Goal: Task Accomplishment & Management: Manage account settings

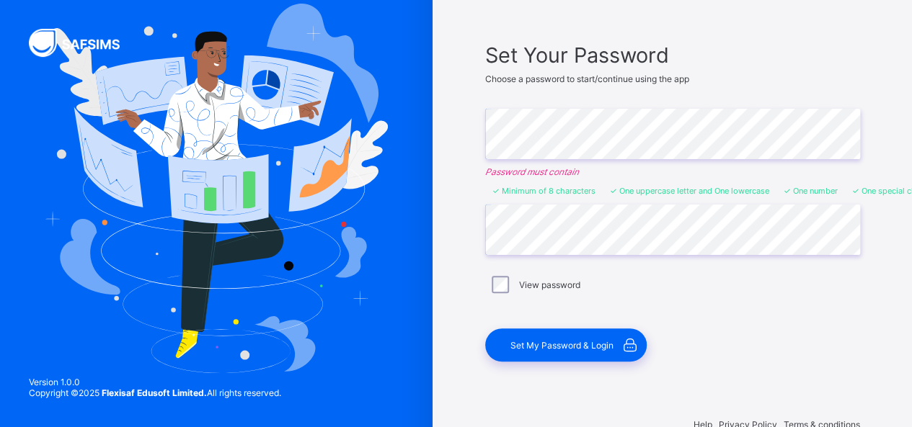
scroll to position [86, 0]
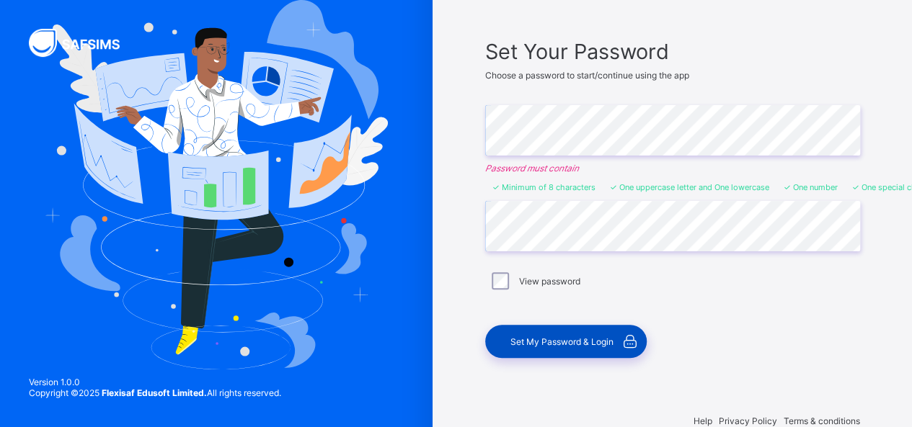
click at [582, 342] on span "Set My Password & Login" at bounding box center [561, 342] width 103 height 11
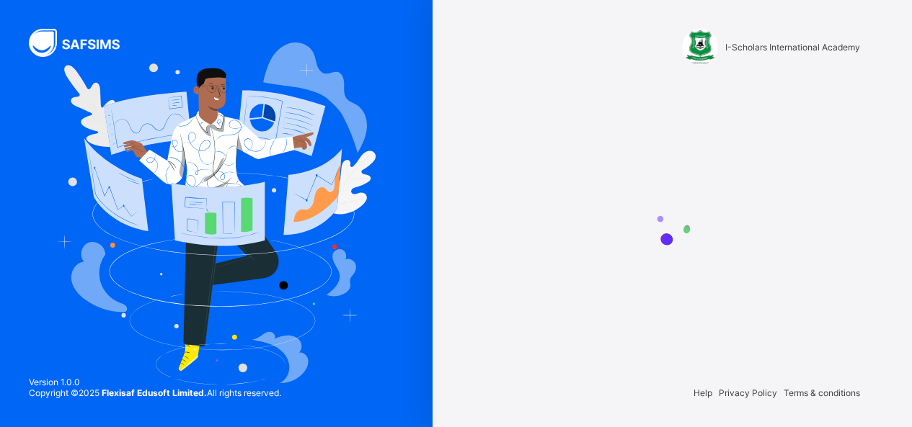
scroll to position [0, 0]
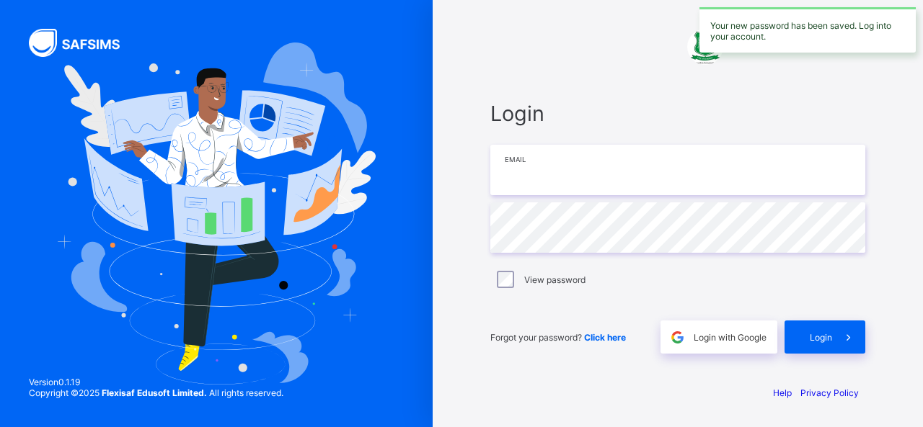
click at [619, 179] on input "email" at bounding box center [677, 170] width 375 height 50
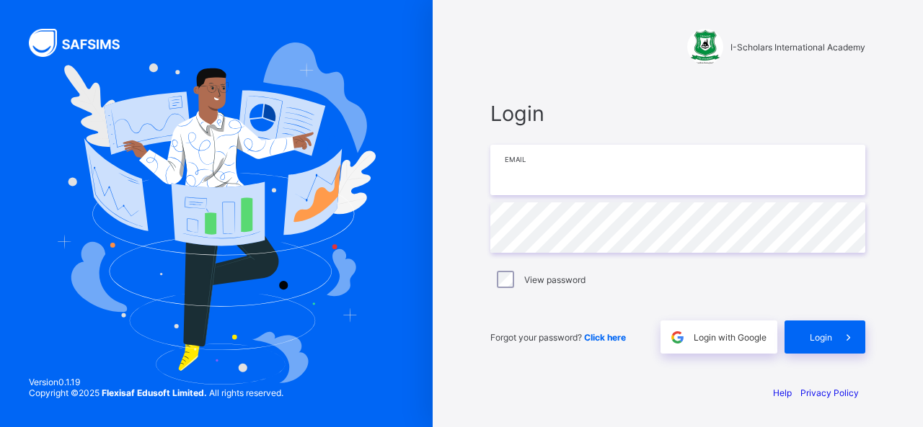
type input "**********"
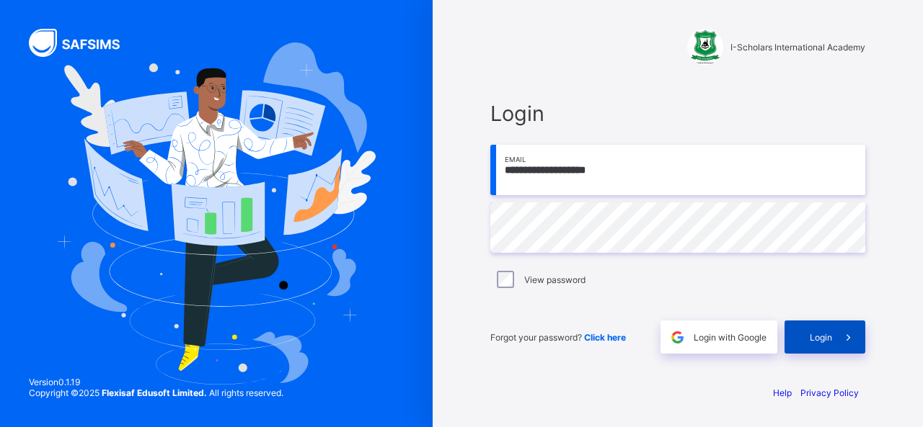
click at [825, 346] on div "Login" at bounding box center [824, 337] width 81 height 33
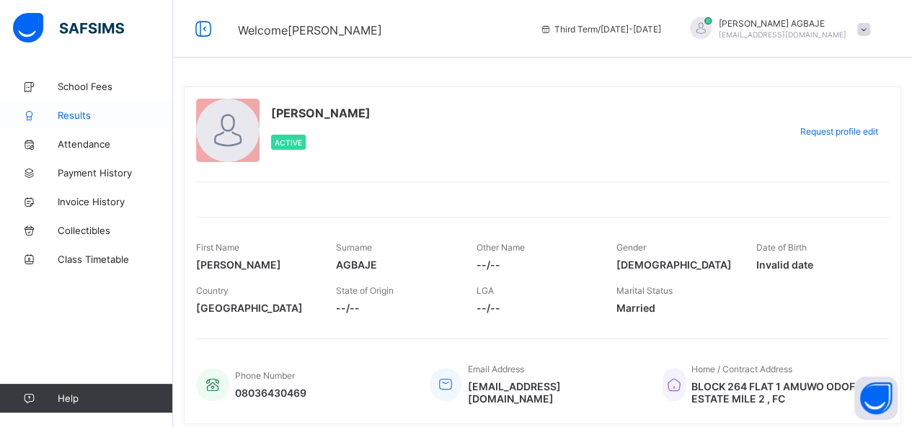
click at [82, 119] on span "Results" at bounding box center [115, 116] width 115 height 12
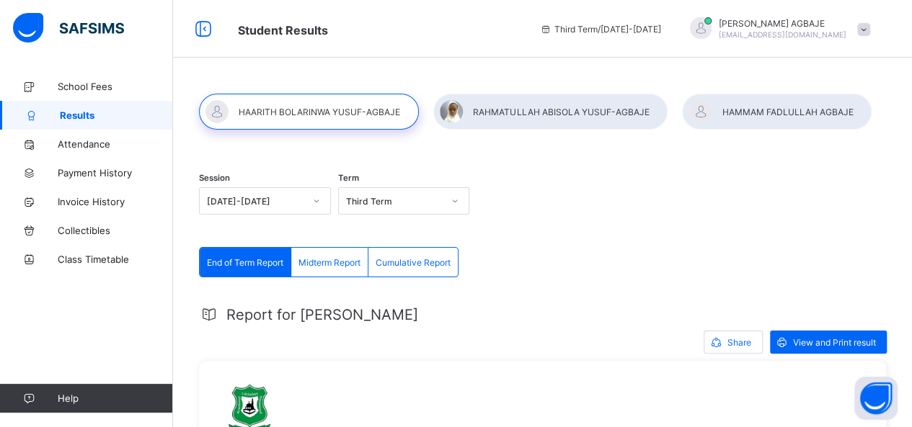
scroll to position [63, 0]
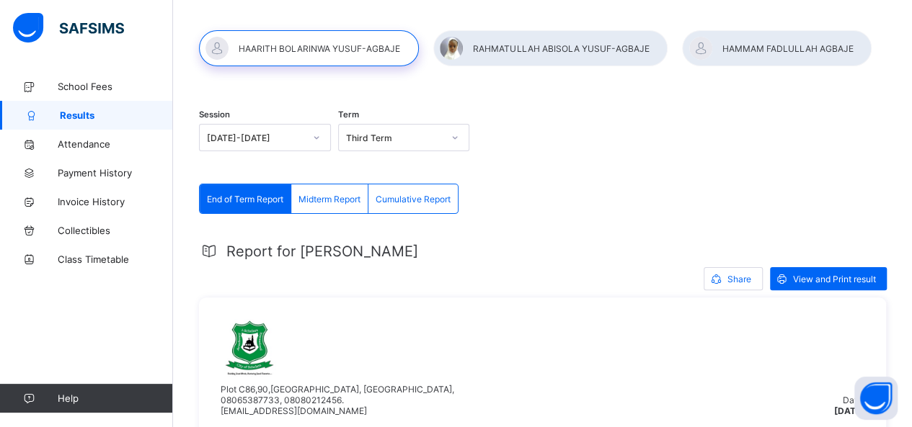
click at [587, 50] on div at bounding box center [550, 48] width 234 height 36
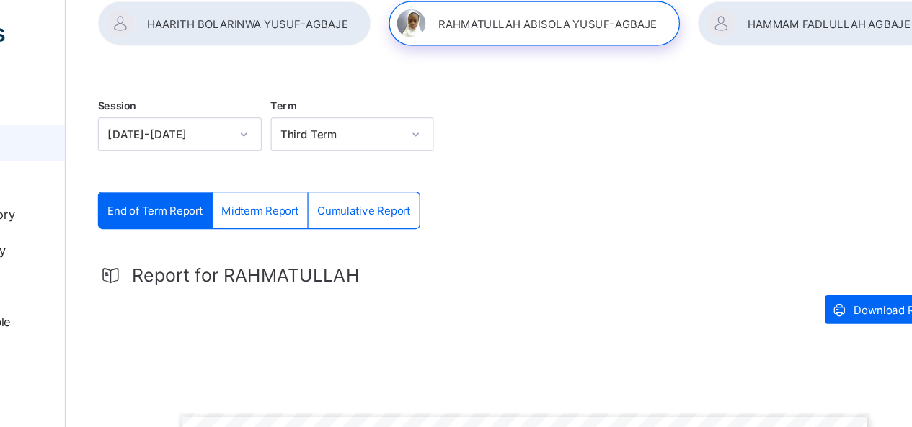
scroll to position [91, 0]
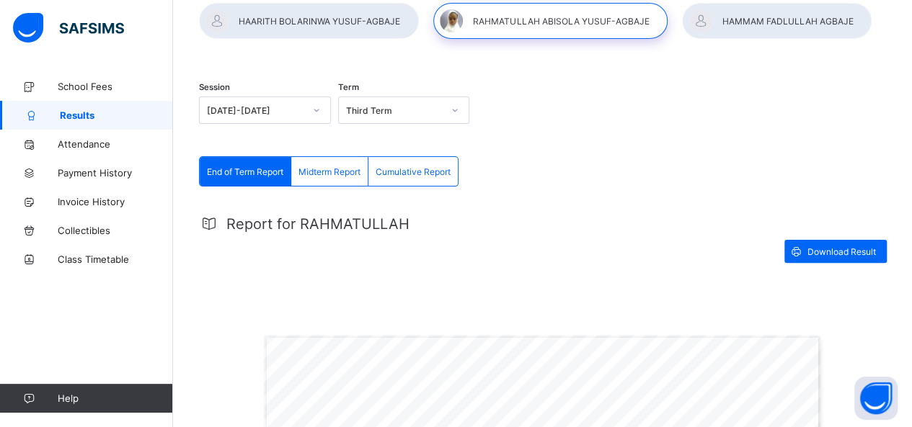
click at [790, 8] on div at bounding box center [777, 21] width 190 height 36
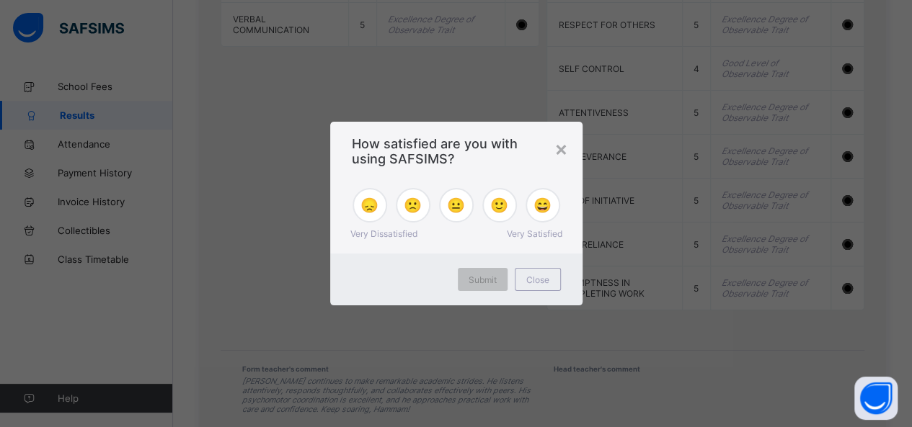
scroll to position [1403, 0]
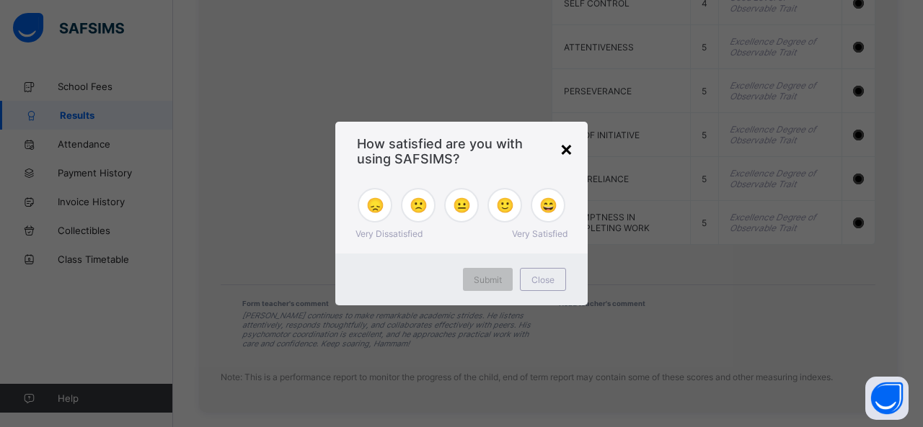
click at [571, 154] on div "×" at bounding box center [566, 148] width 14 height 25
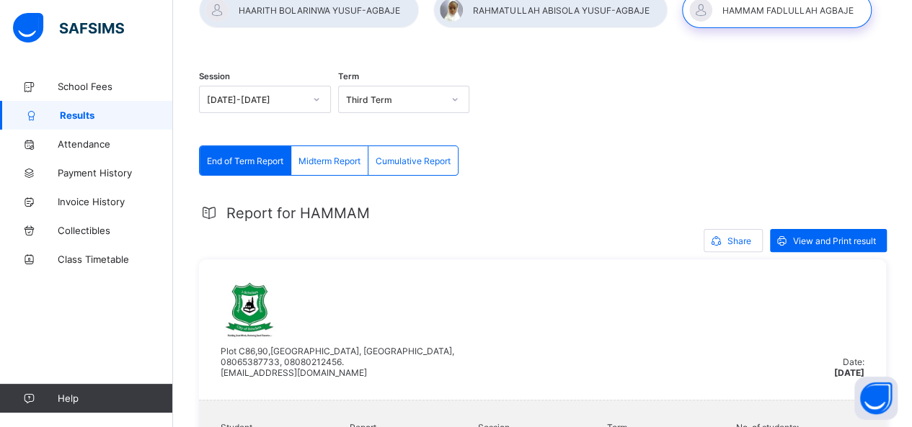
scroll to position [0, 0]
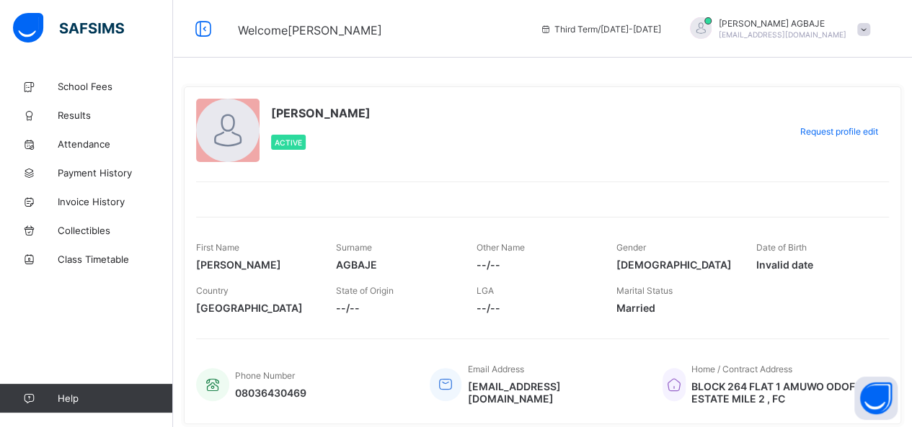
scroll to position [50, 0]
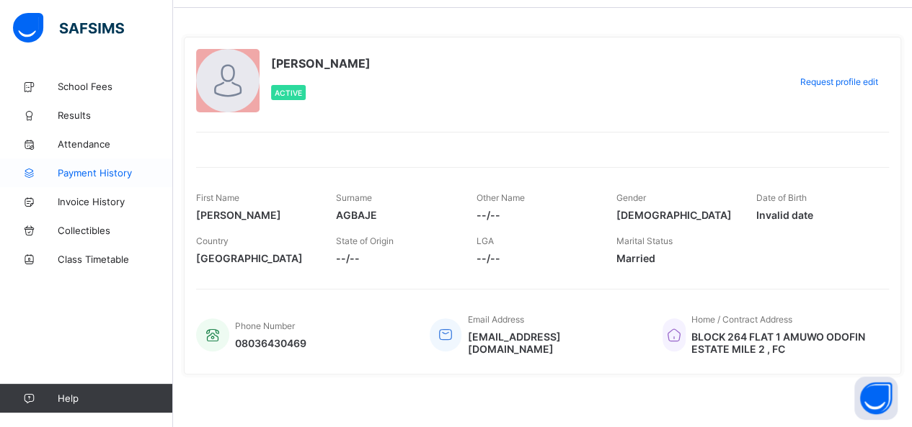
click at [99, 169] on span "Payment History" at bounding box center [115, 173] width 115 height 12
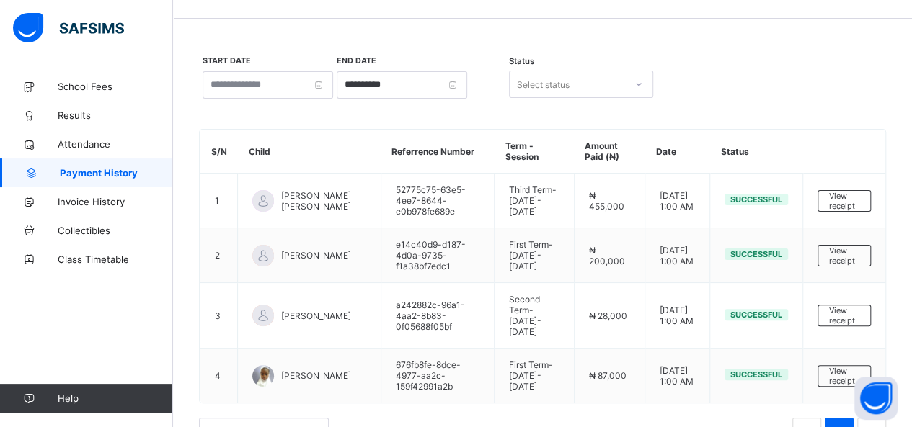
scroll to position [56, 0]
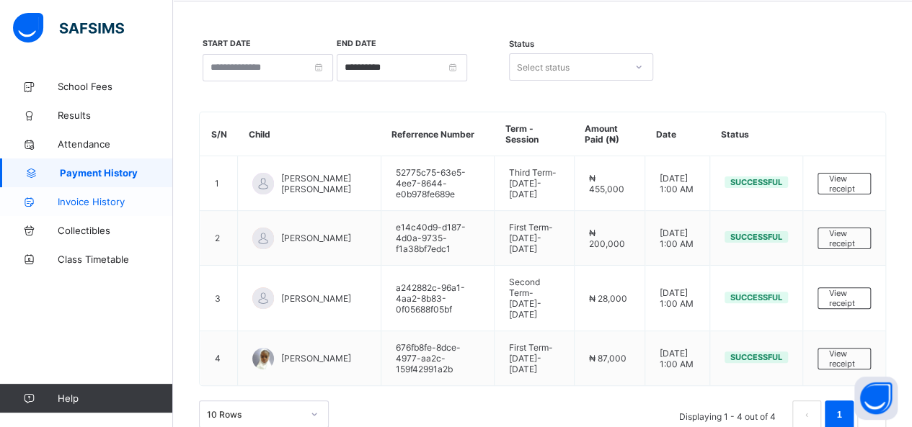
click at [115, 204] on span "Invoice History" at bounding box center [115, 202] width 115 height 12
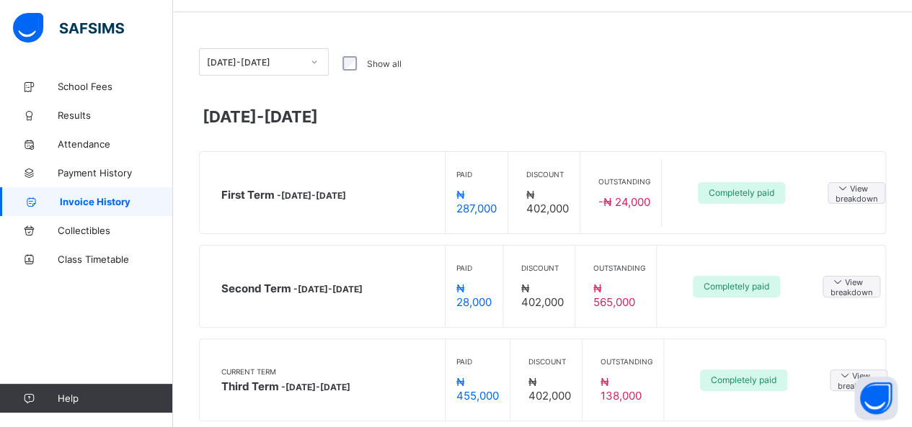
scroll to position [71, 0]
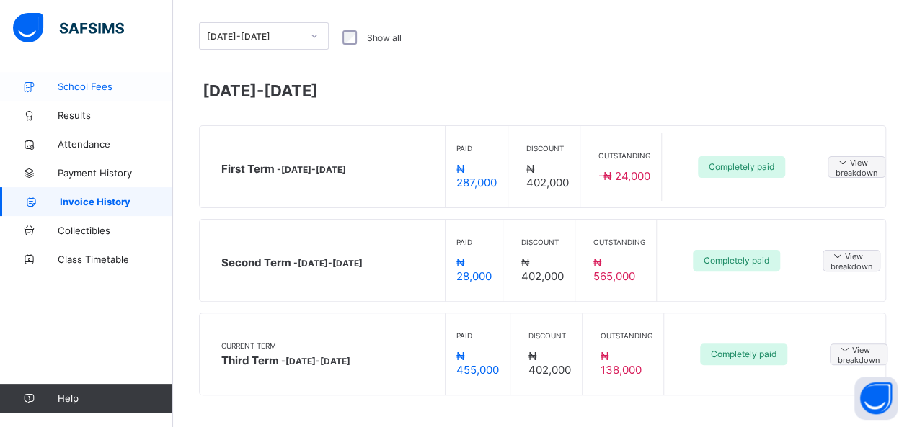
click at [86, 88] on span "School Fees" at bounding box center [115, 87] width 115 height 12
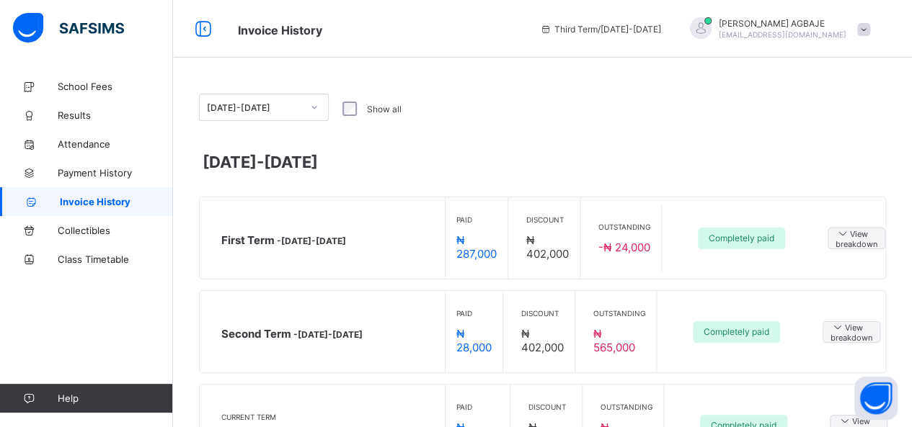
scroll to position [20, 0]
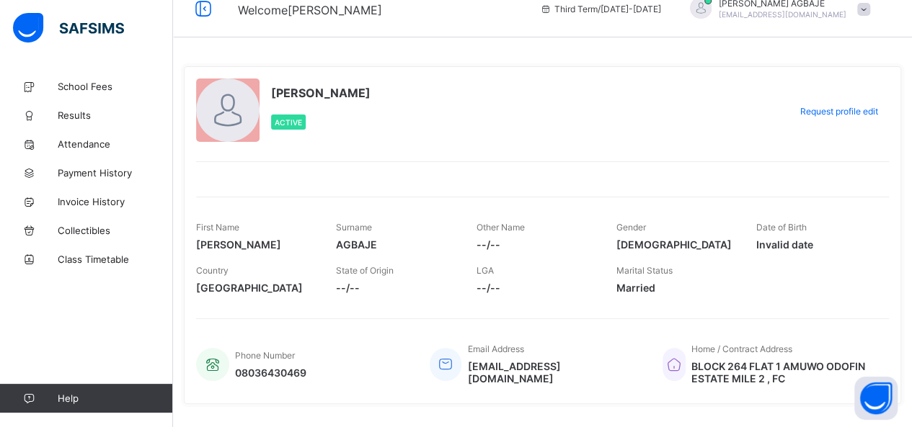
scroll to position [50, 0]
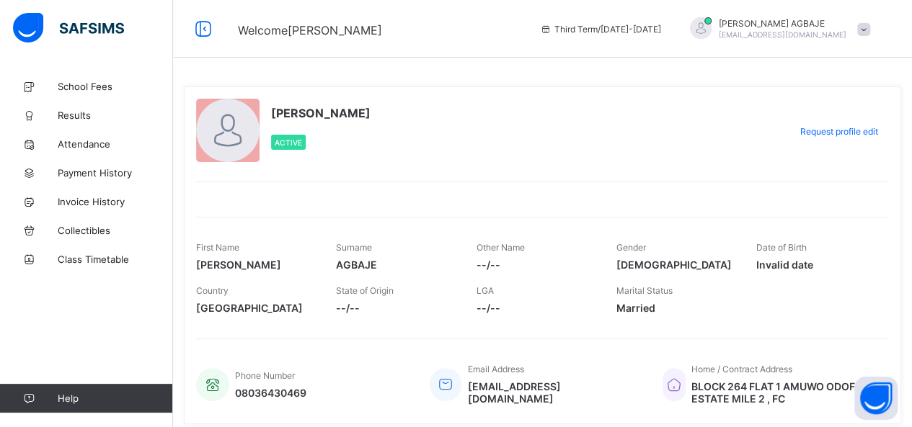
click at [817, 28] on span "[PERSON_NAME]" at bounding box center [783, 23] width 128 height 11
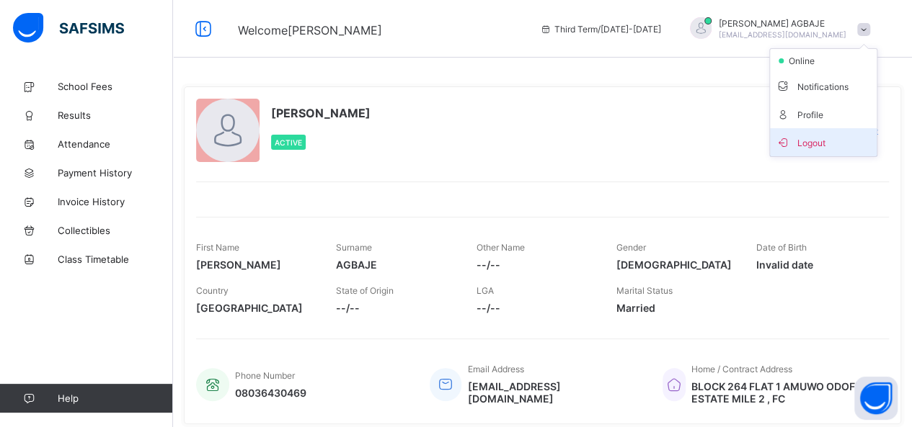
click at [823, 138] on span "Logout" at bounding box center [823, 142] width 95 height 17
